Goal: Transaction & Acquisition: Book appointment/travel/reservation

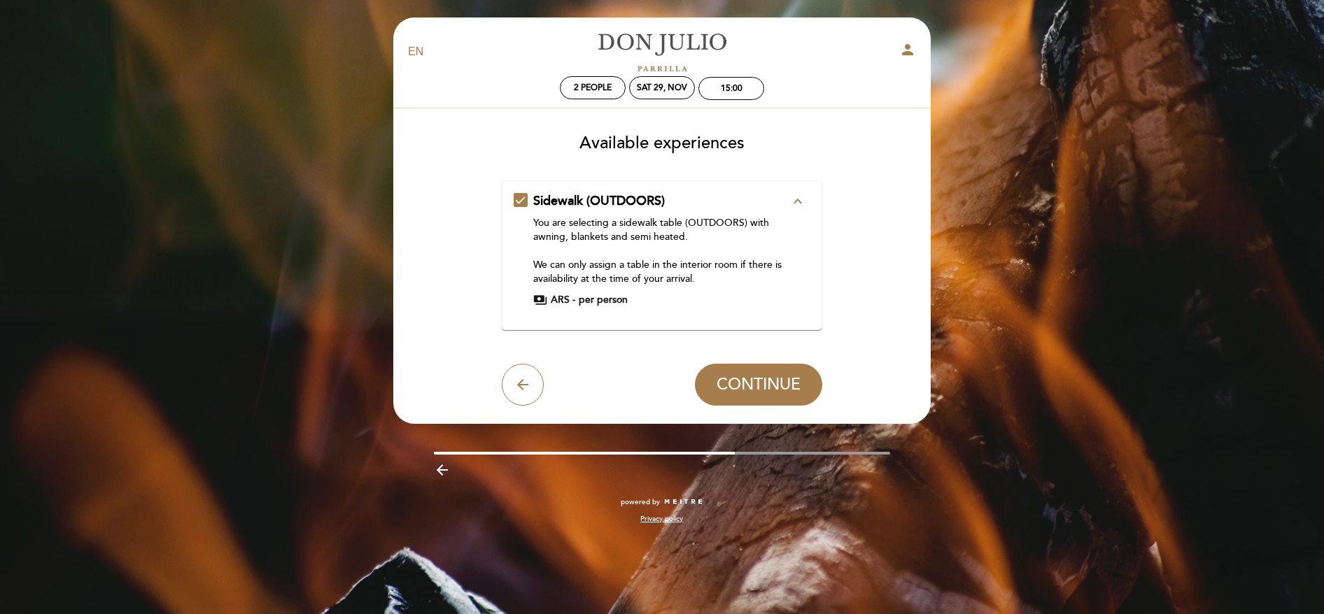
click at [793, 200] on icon "expand_less" at bounding box center [797, 201] width 17 height 17
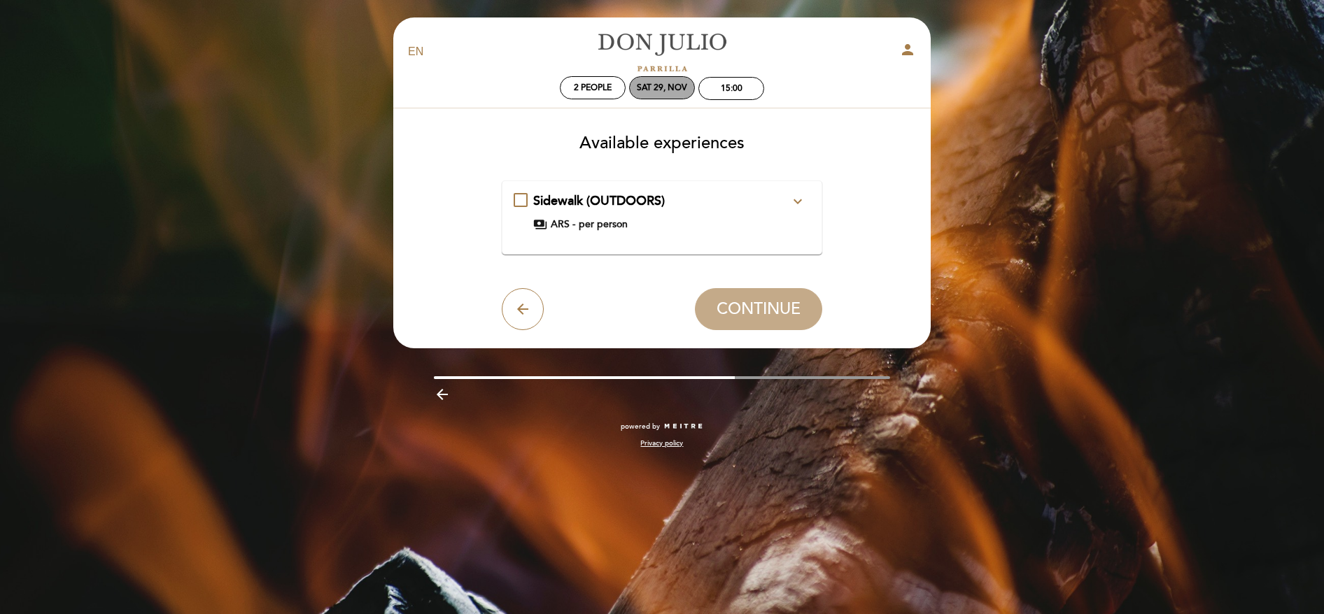
click at [644, 94] on div "Sat 29, Nov" at bounding box center [662, 87] width 66 height 23
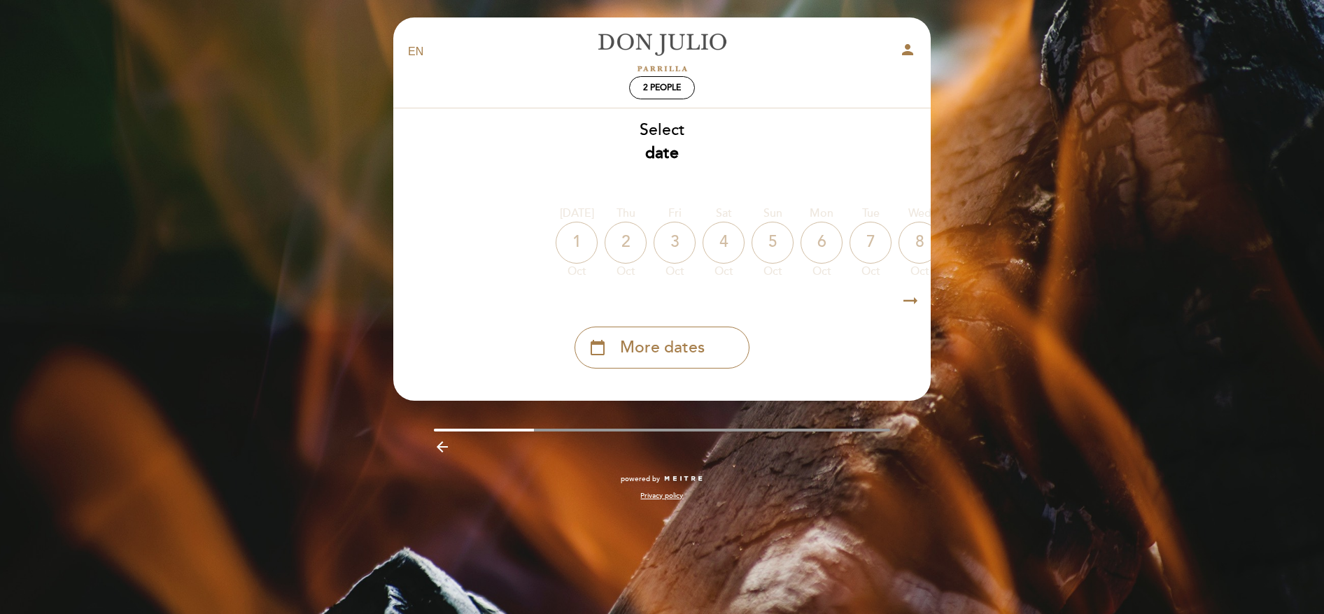
click at [916, 300] on icon "arrow_right_alt" at bounding box center [910, 301] width 21 height 30
click at [914, 300] on icon "arrow_right_alt" at bounding box center [909, 301] width 21 height 30
click at [722, 340] on div "calendar_today More dates" at bounding box center [661, 348] width 175 height 42
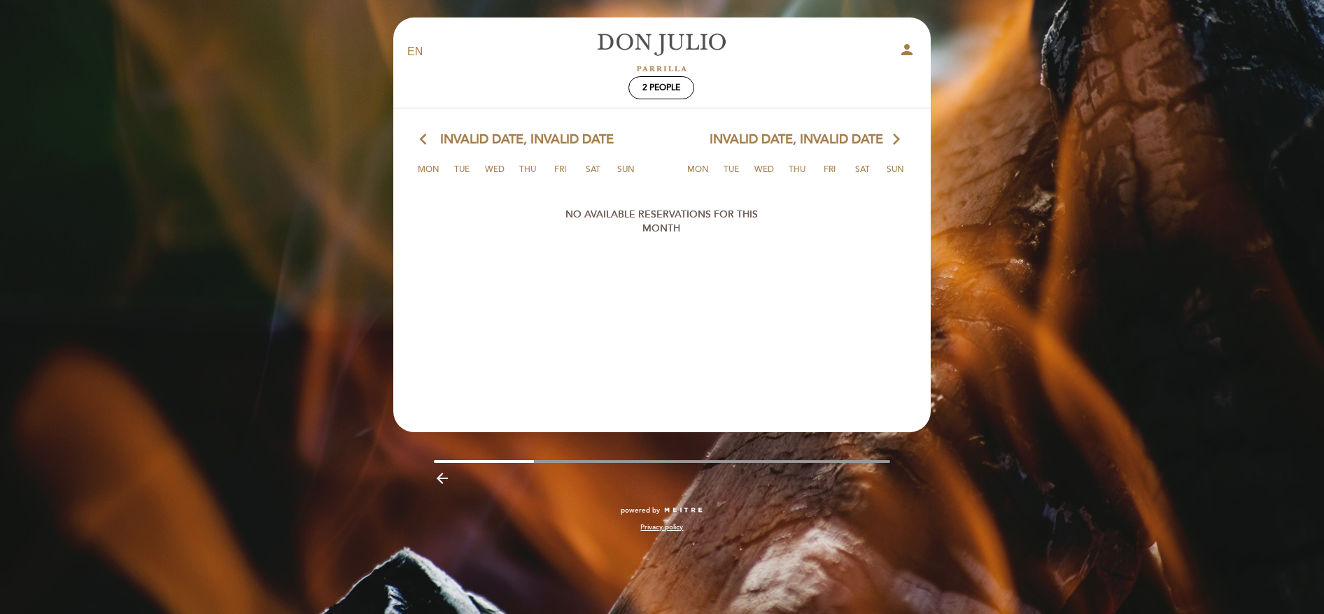
click at [883, 144] on span "Invalid date, Invalid date" at bounding box center [795, 140] width 173 height 18
click at [441, 476] on icon "arrow_backward" at bounding box center [442, 478] width 17 height 17
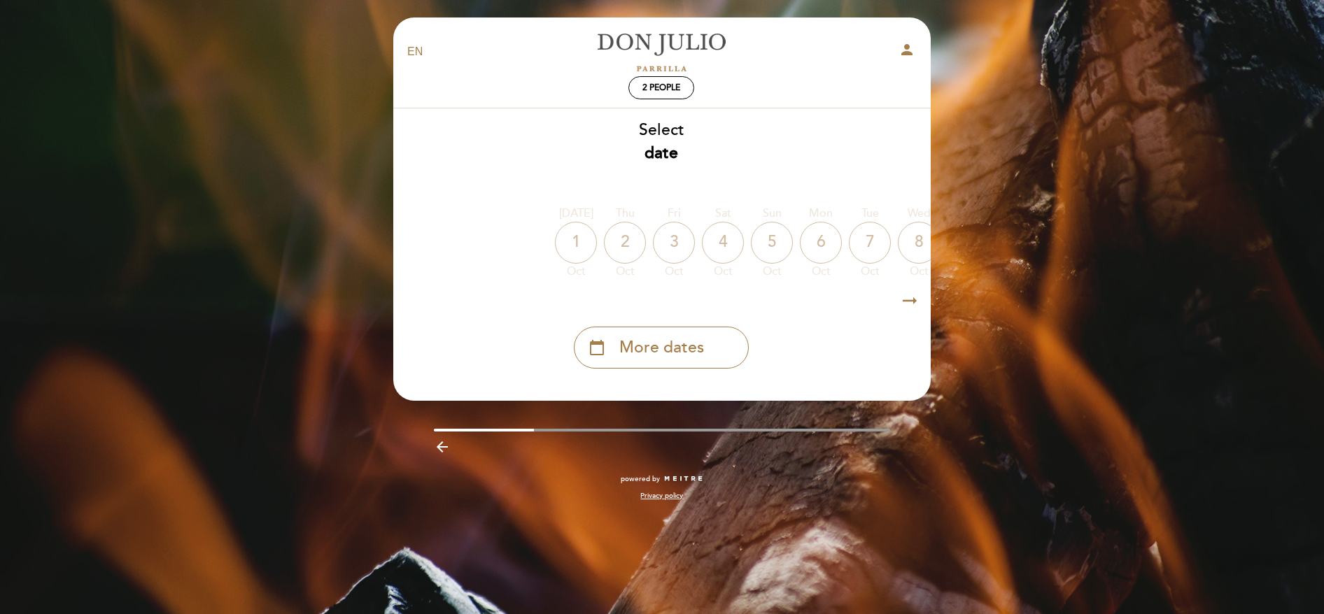
click at [439, 441] on icon "arrow_backward" at bounding box center [442, 447] width 17 height 17
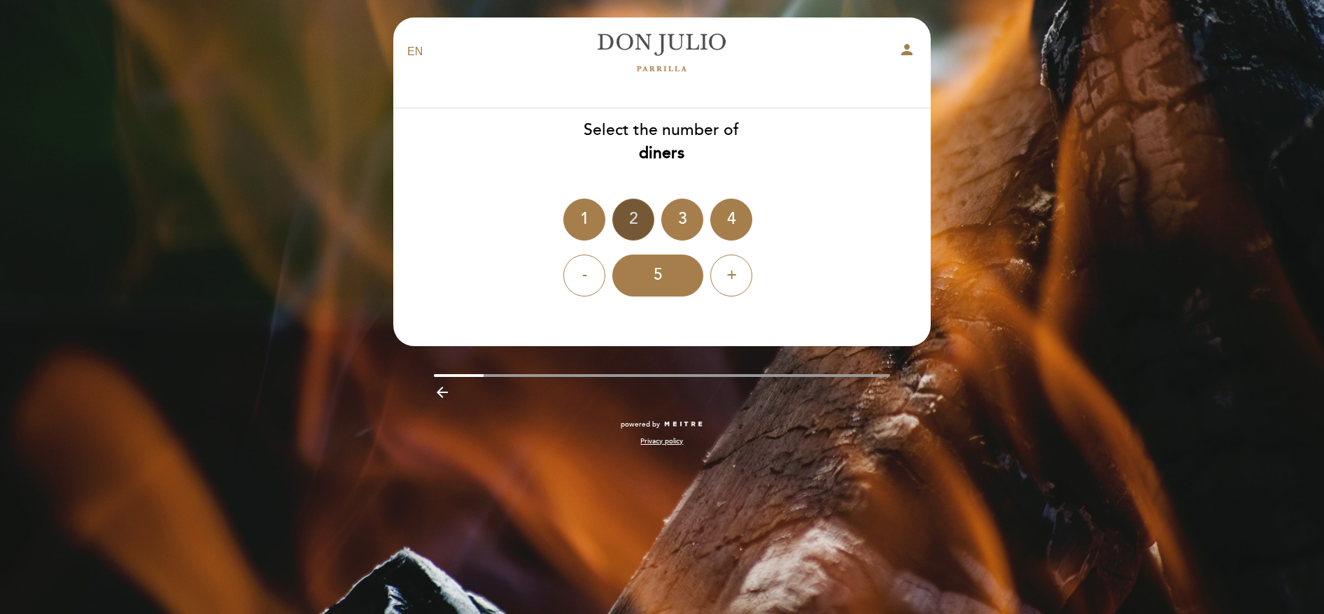
click at [624, 226] on div "2" at bounding box center [633, 220] width 42 height 42
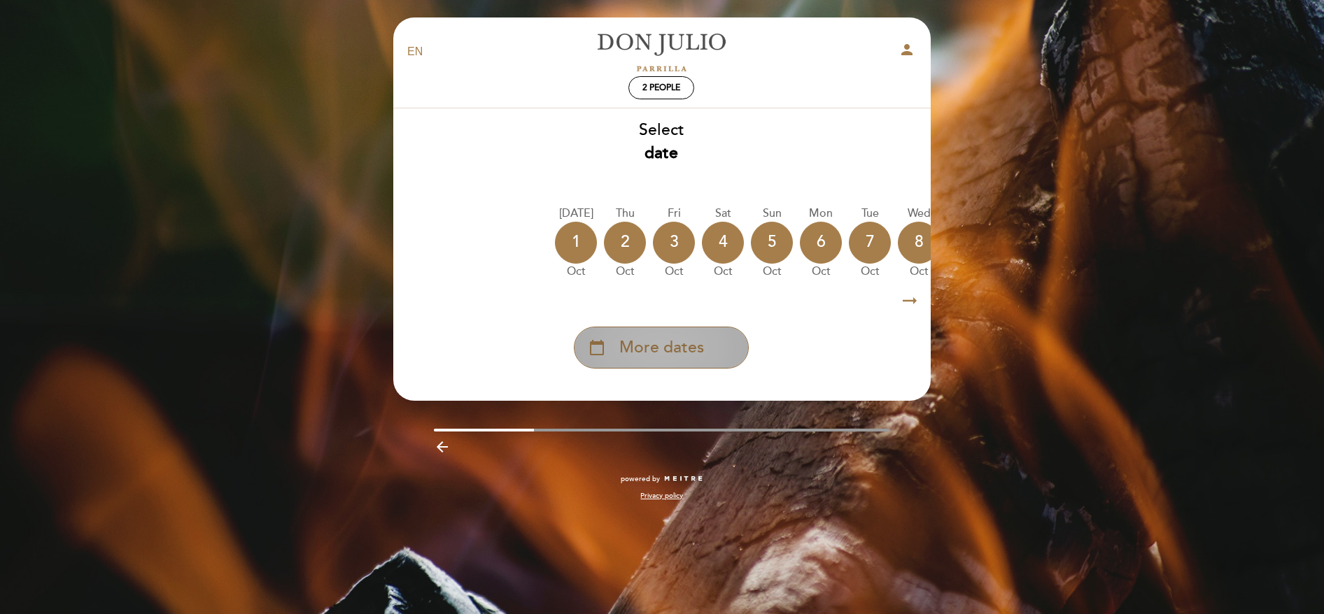
click at [707, 346] on div "calendar_today More dates" at bounding box center [661, 348] width 175 height 42
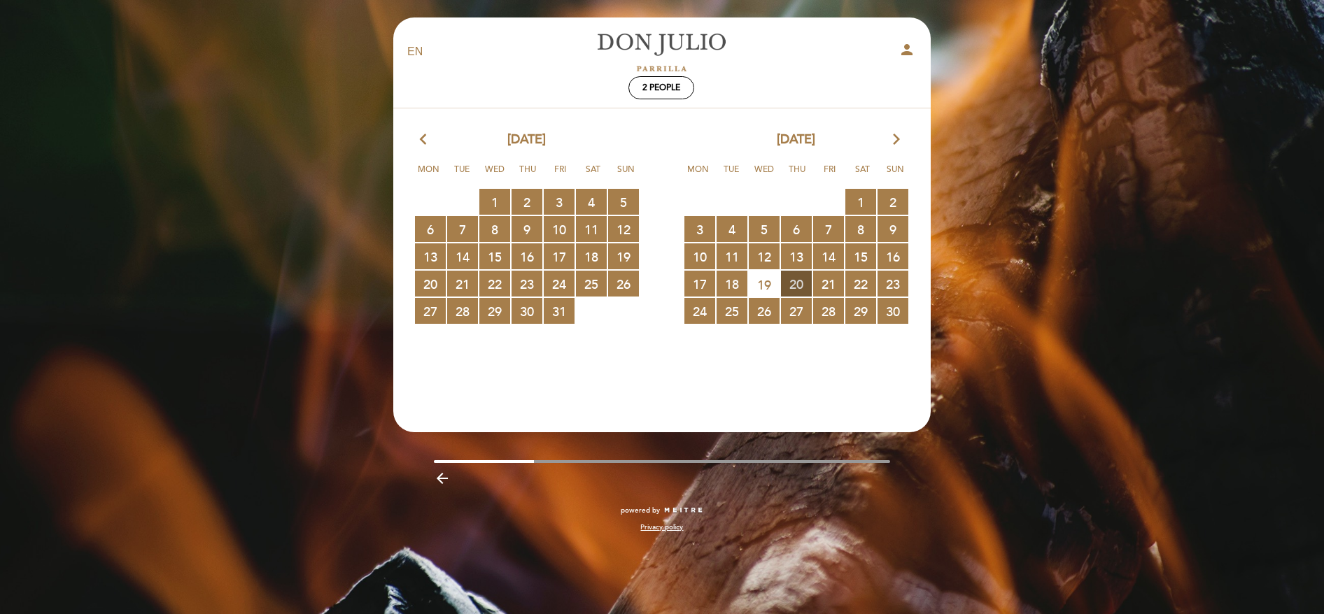
click at [790, 286] on span "20 RESERVATIONS AVAILABLE" at bounding box center [796, 284] width 31 height 26
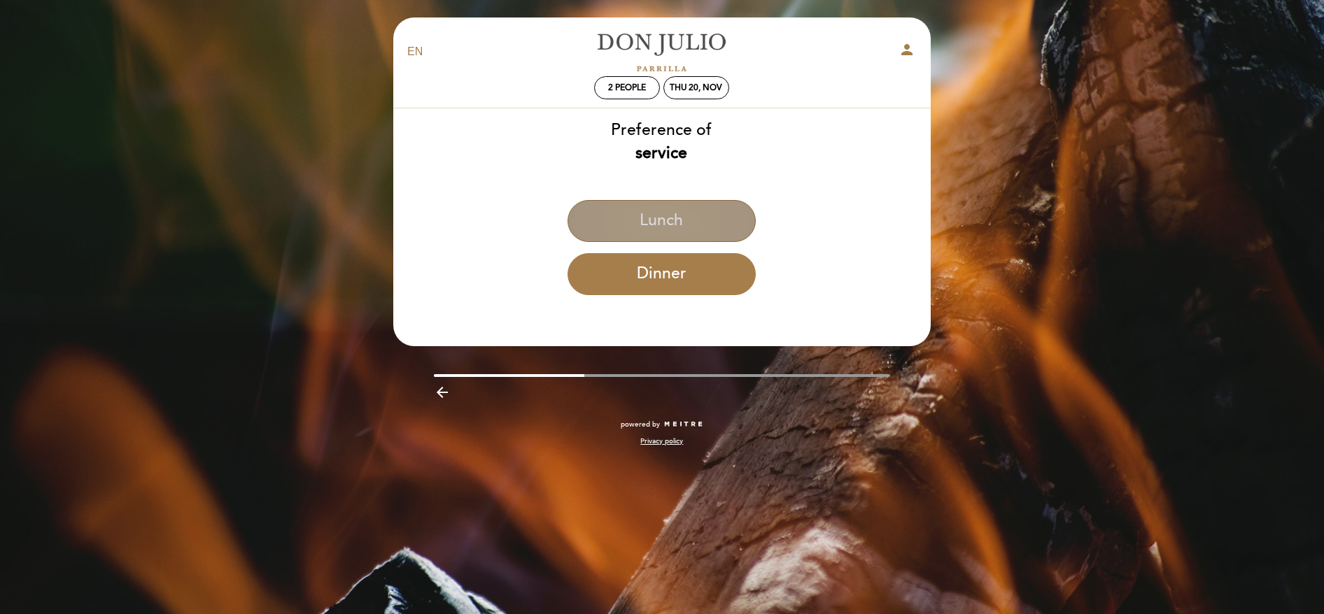
click at [680, 225] on button "Lunch" at bounding box center [661, 221] width 188 height 42
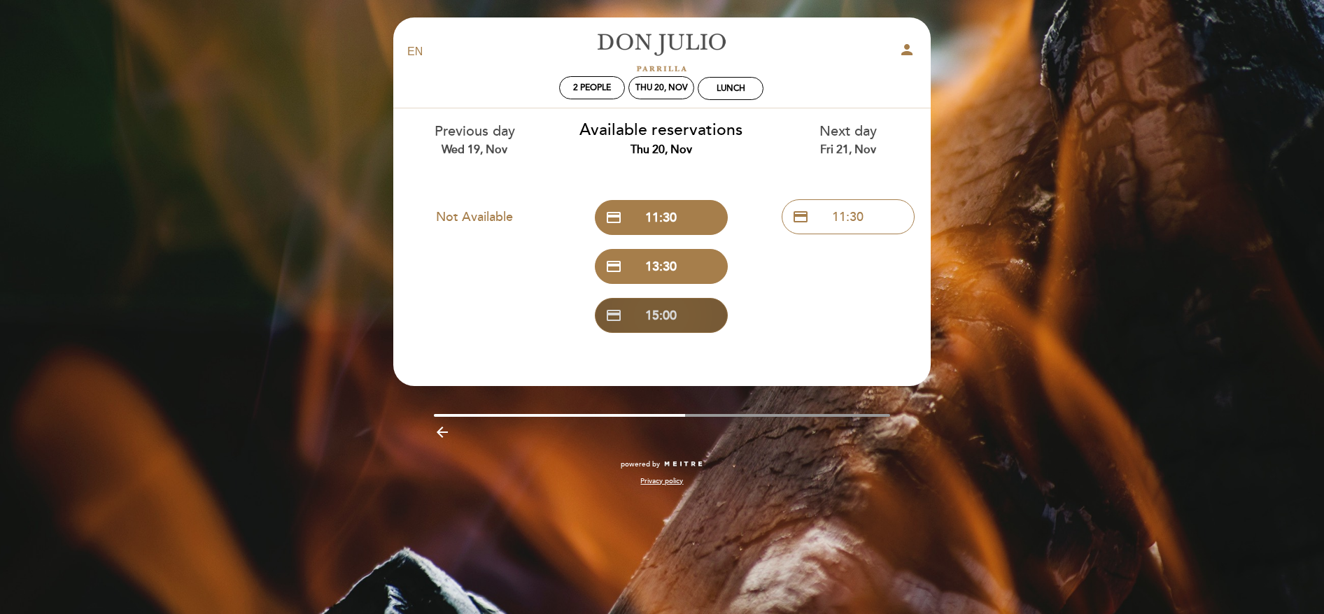
click at [677, 308] on button "credit_card 15:00" at bounding box center [661, 315] width 133 height 35
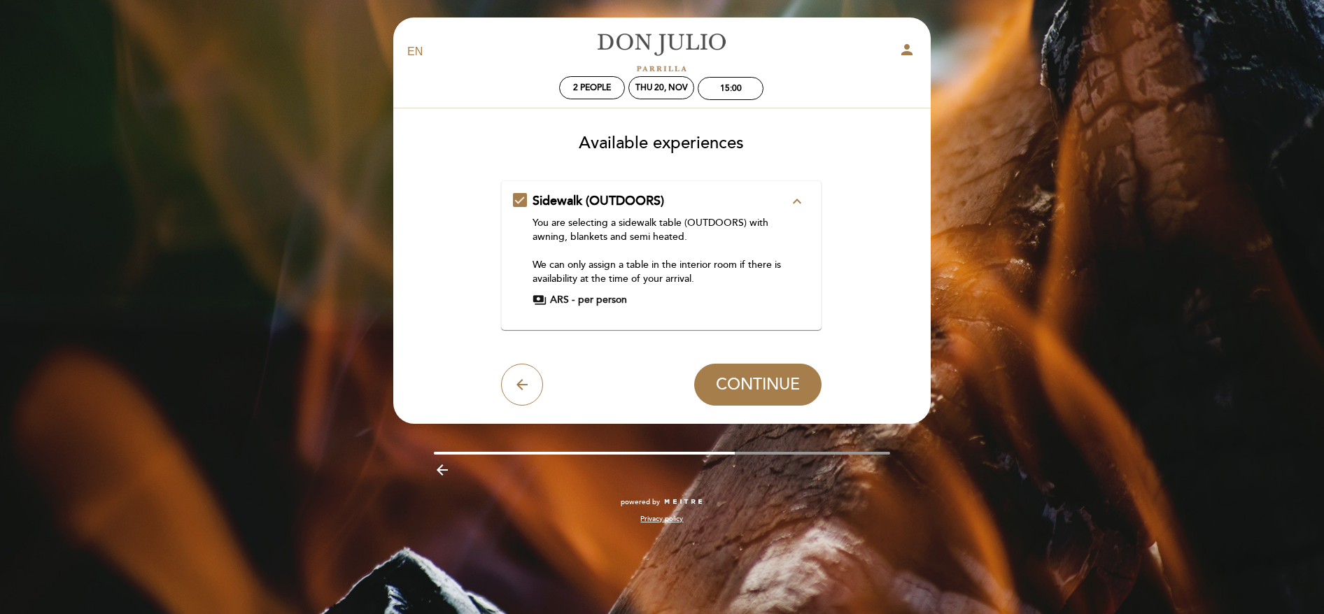
click at [531, 383] on button "arrow_back" at bounding box center [522, 385] width 42 height 42
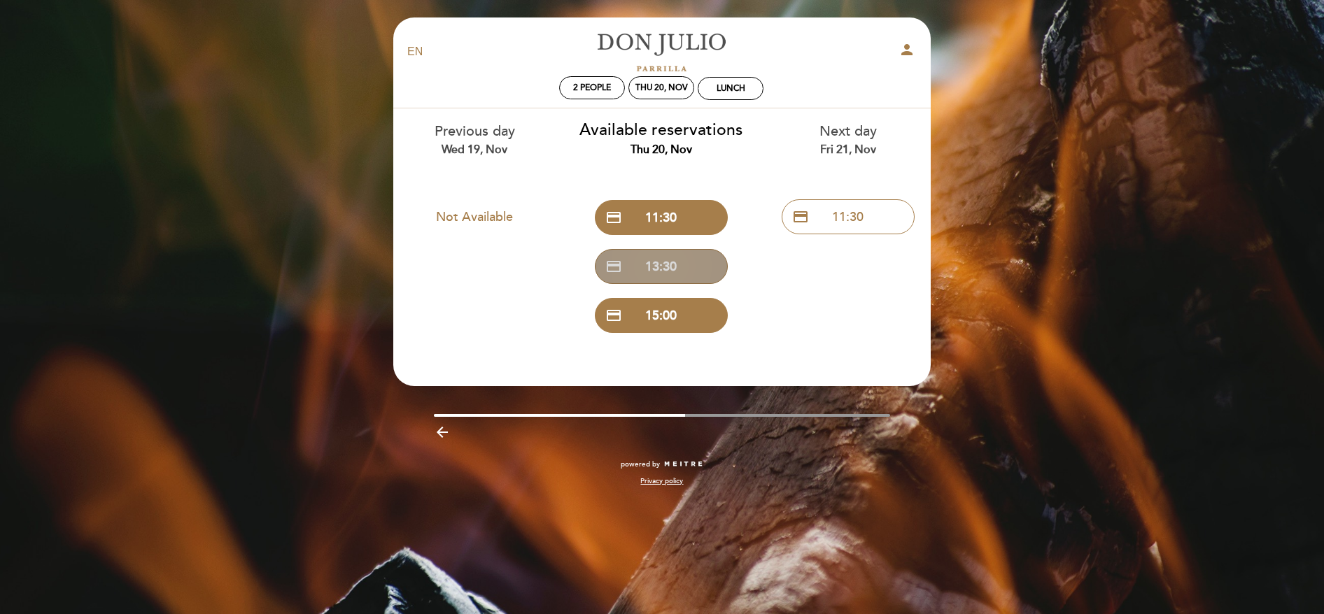
click at [651, 264] on button "credit_card 13:30" at bounding box center [661, 266] width 133 height 35
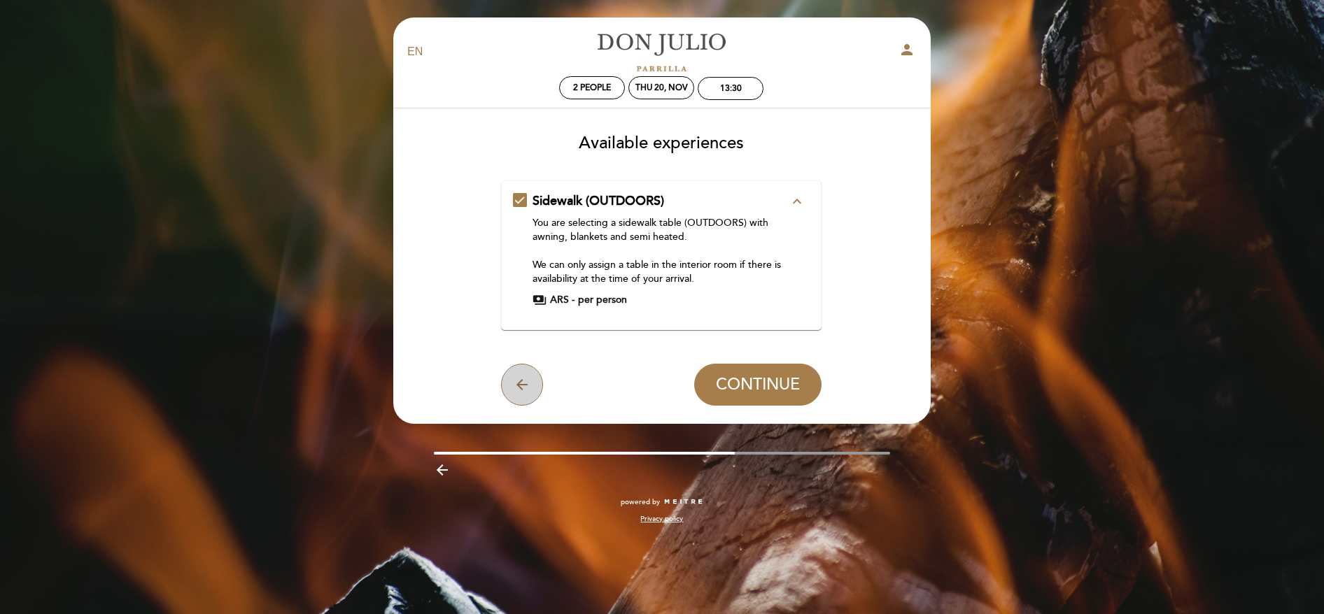
click at [518, 388] on icon "arrow_back" at bounding box center [521, 384] width 17 height 17
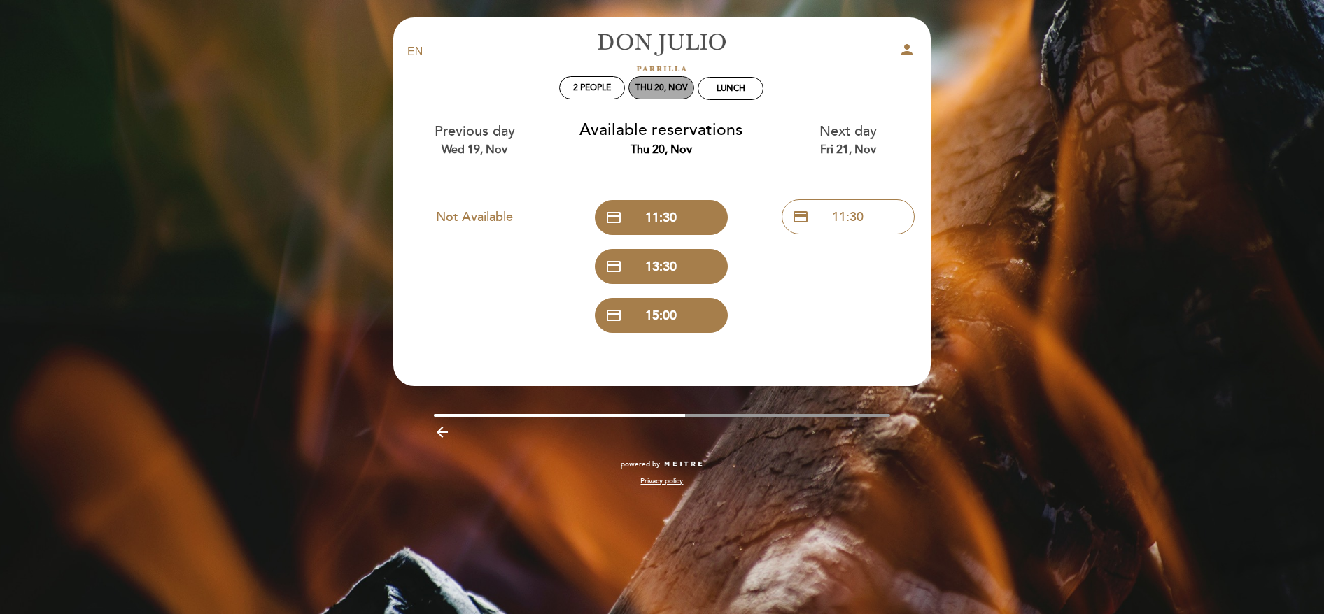
click at [658, 94] on div "Thu 20, Nov" at bounding box center [661, 87] width 66 height 23
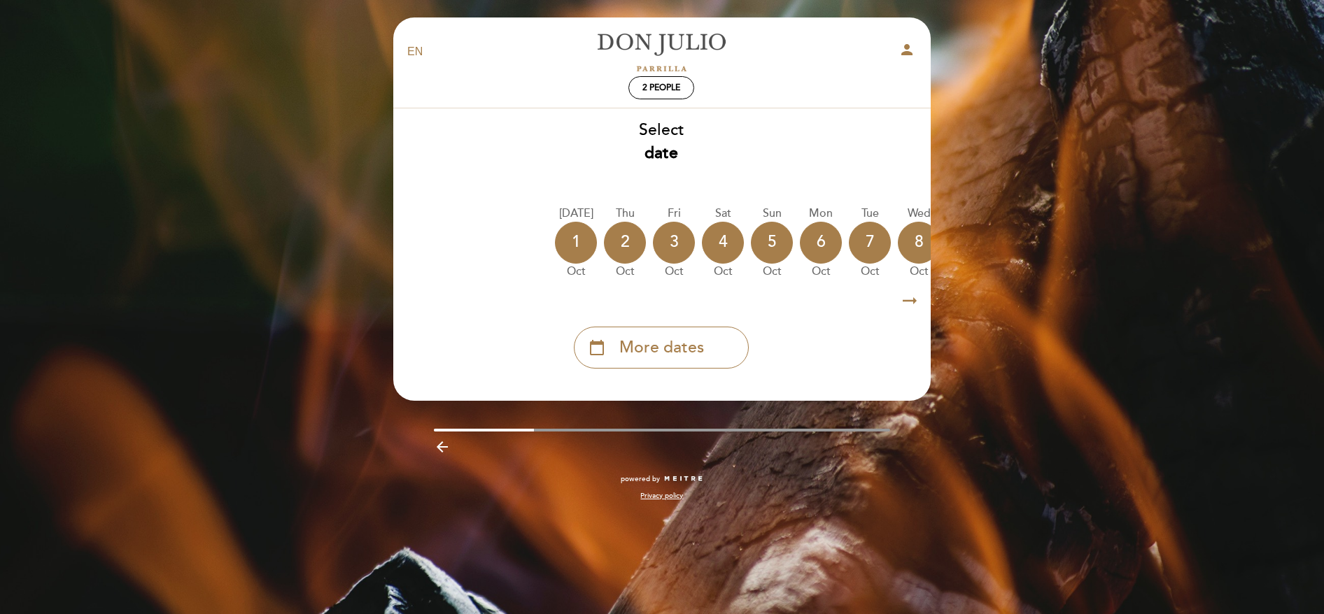
click at [700, 366] on div "calendar_today More dates" at bounding box center [661, 348] width 175 height 42
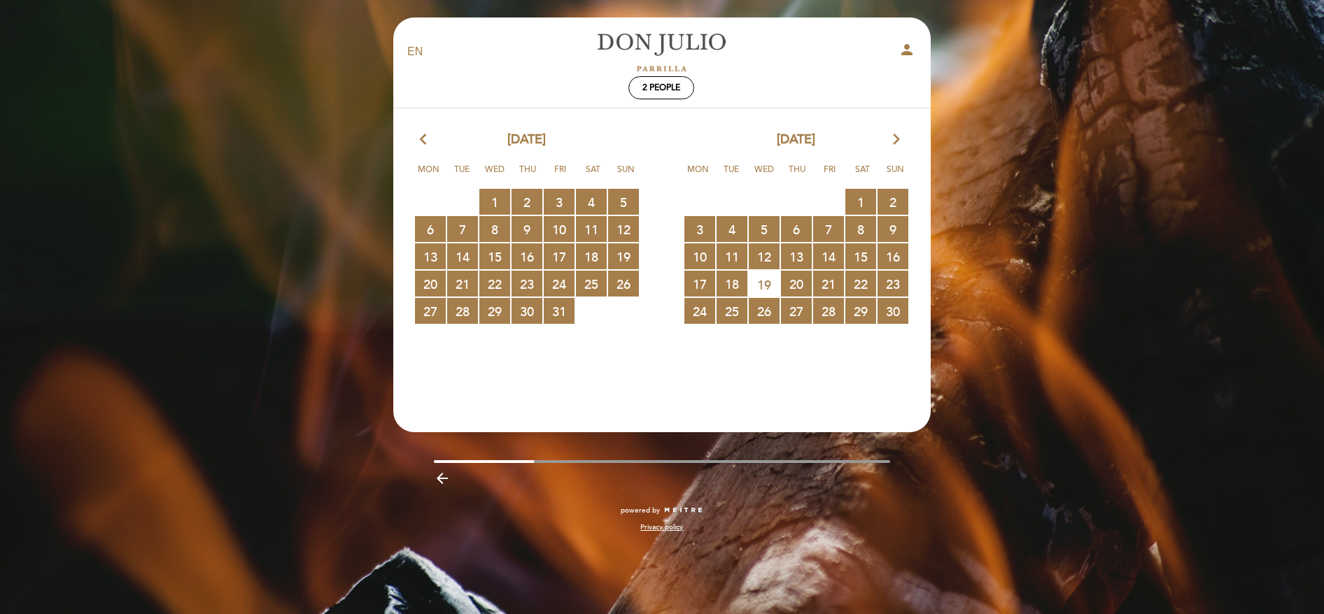
click at [896, 133] on icon "arrow_forward_ios" at bounding box center [896, 140] width 13 height 18
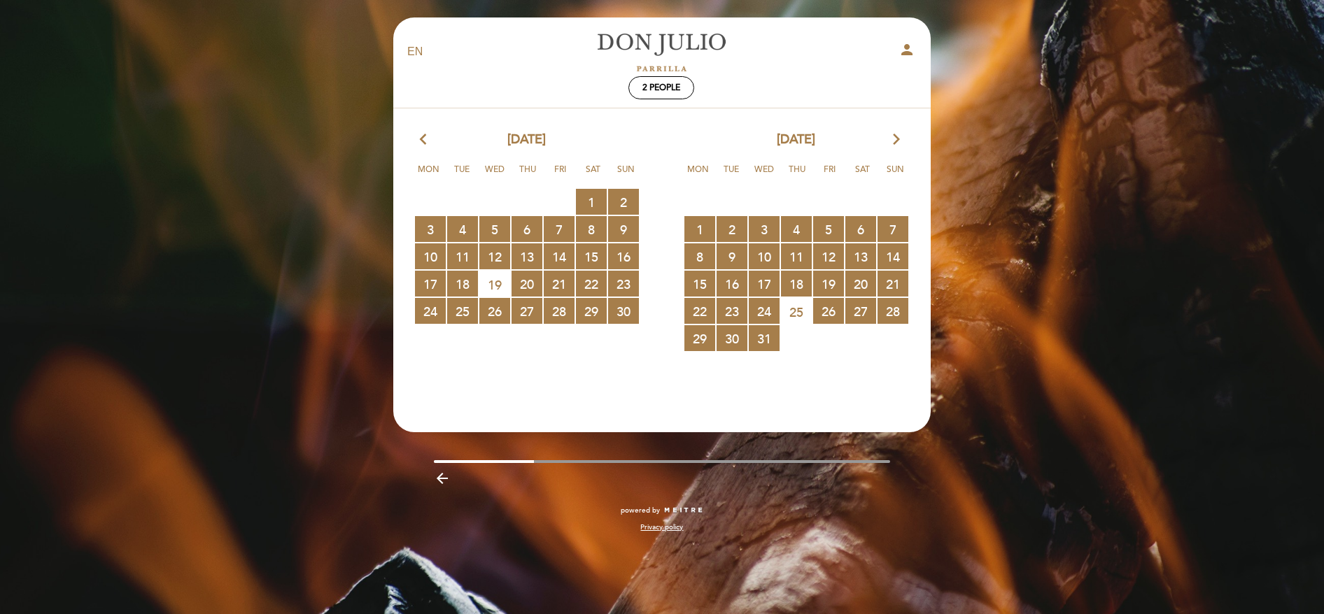
click at [897, 132] on icon "arrow_forward_ios" at bounding box center [896, 140] width 13 height 18
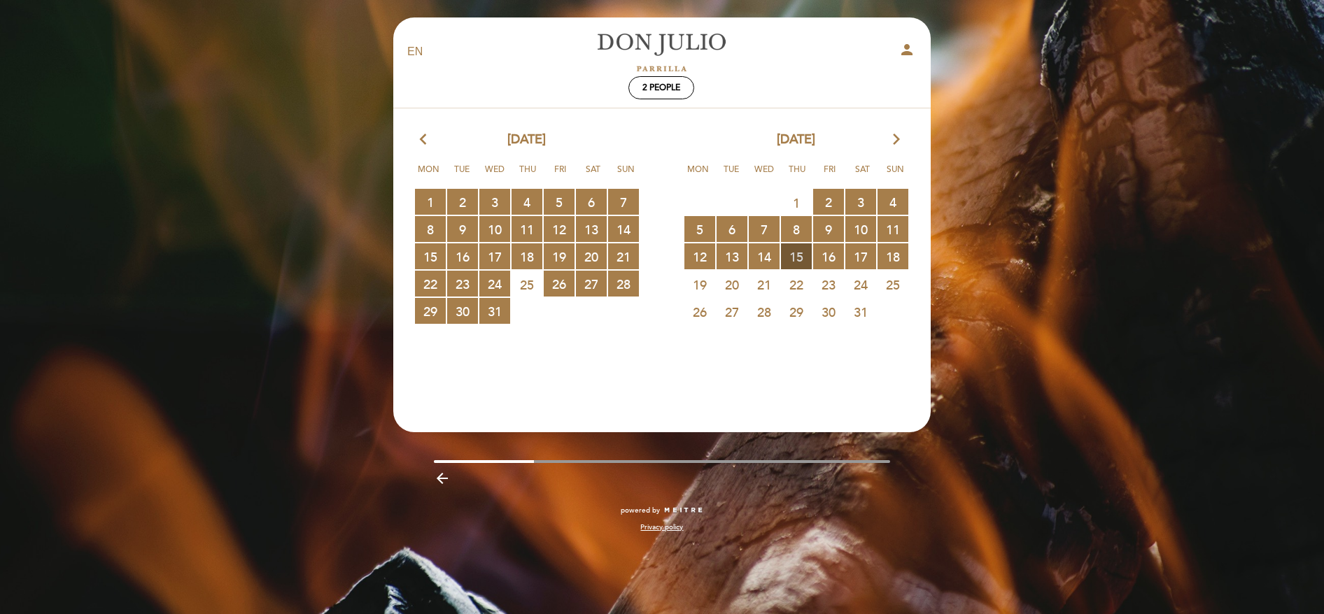
click at [798, 264] on span "15 RESERVATIONS AVAILABLE" at bounding box center [796, 256] width 31 height 26
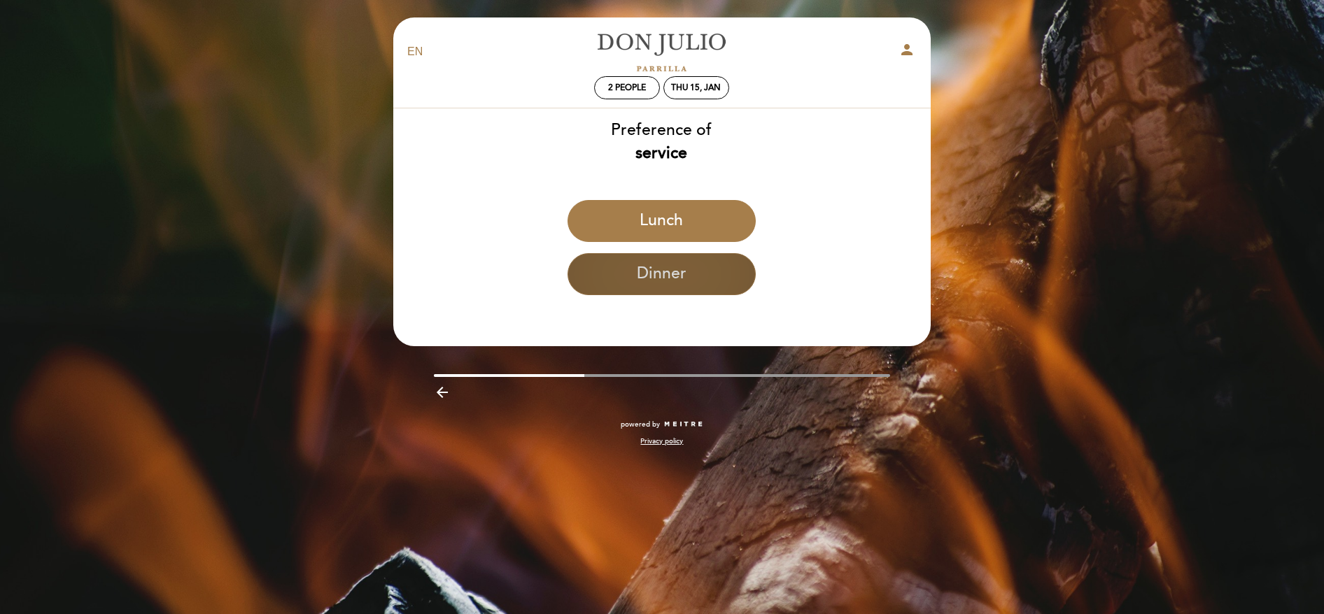
click at [702, 267] on button "Dinner" at bounding box center [661, 274] width 188 height 42
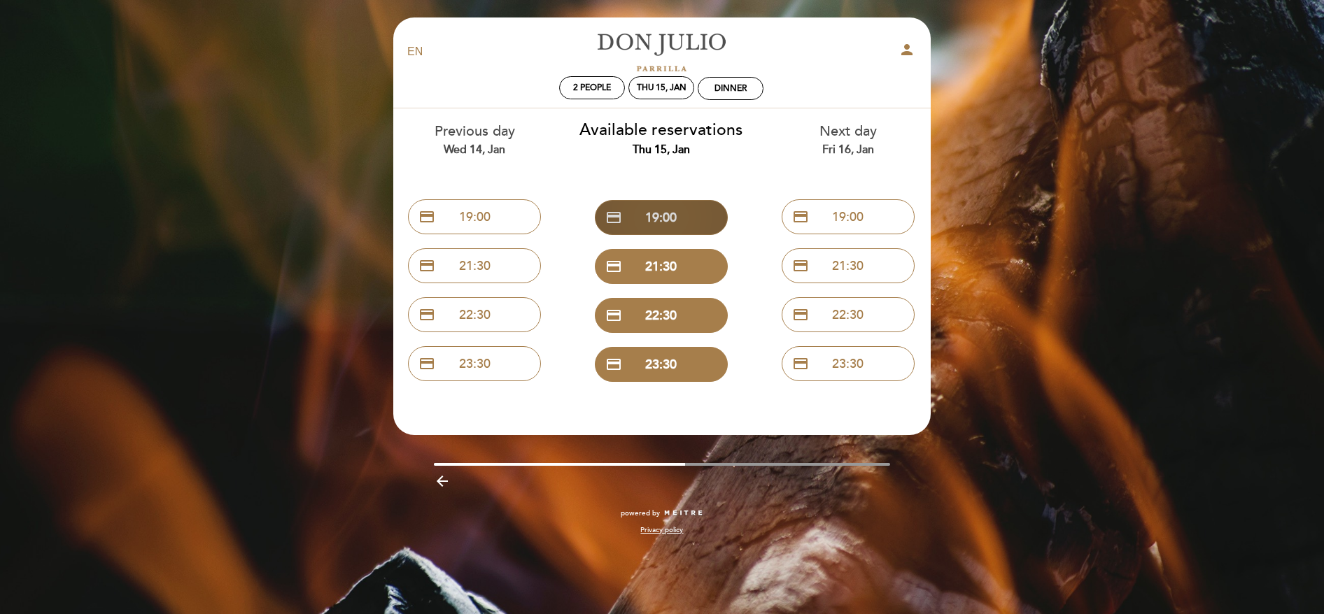
click at [666, 211] on button "credit_card 19:00" at bounding box center [661, 217] width 133 height 35
